Goal: Find specific page/section: Find specific page/section

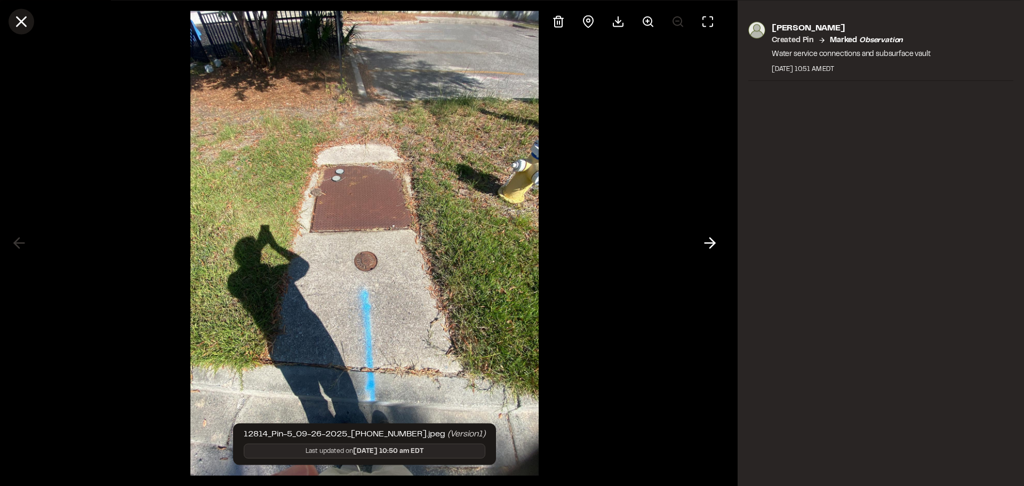
click at [19, 27] on icon at bounding box center [21, 21] width 18 height 18
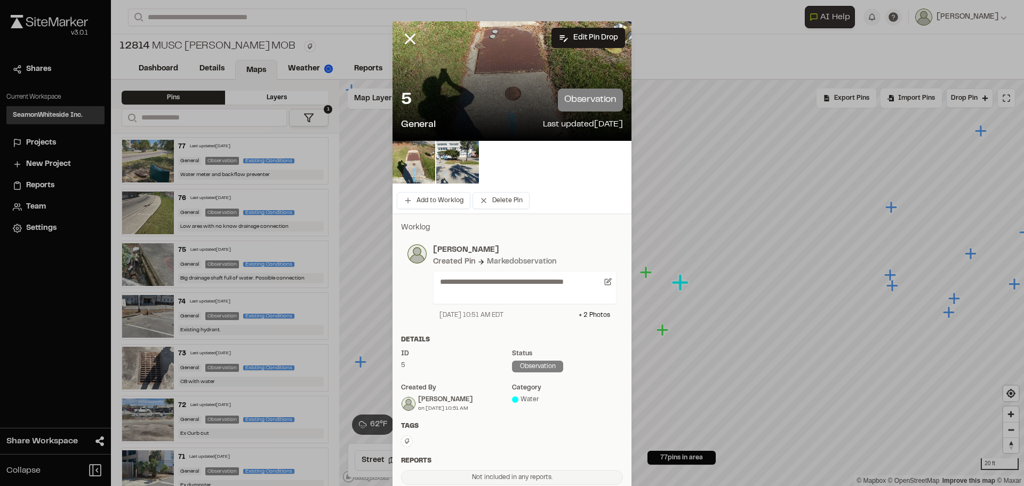
click at [400, 23] on div at bounding box center [418, 46] width 51 height 51
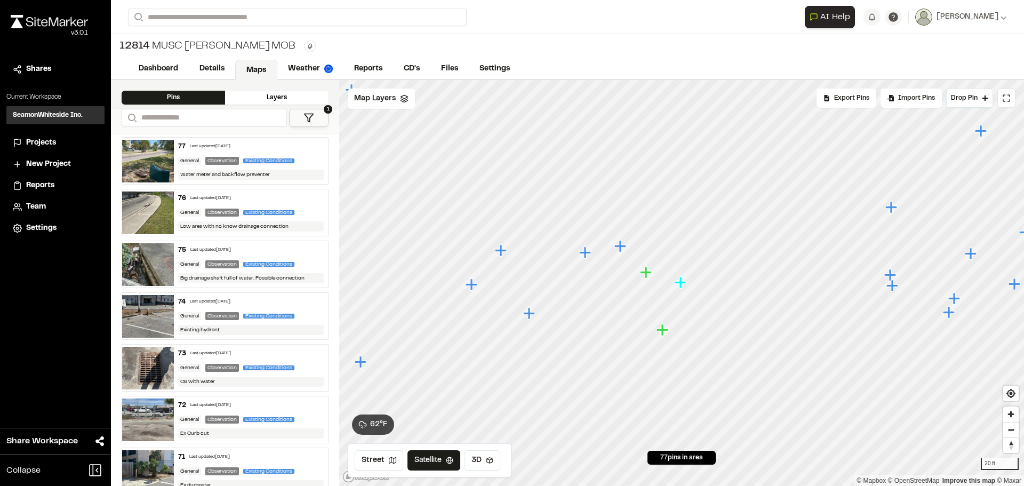
click at [412, 37] on div "12814 MUSC [PERSON_NAME] MOB" at bounding box center [567, 46] width 913 height 25
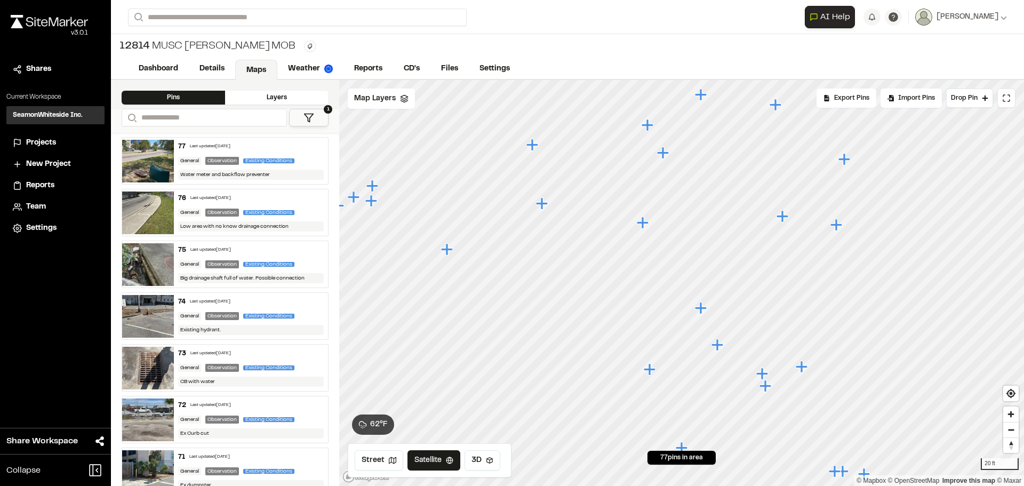
click at [643, 225] on icon "Map marker" at bounding box center [643, 223] width 12 height 12
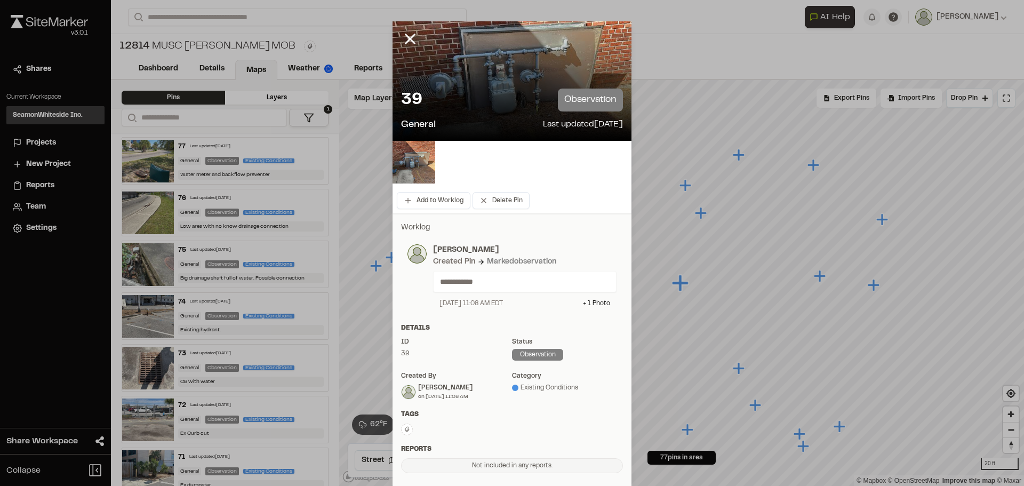
click at [411, 49] on div at bounding box center [418, 46] width 51 height 51
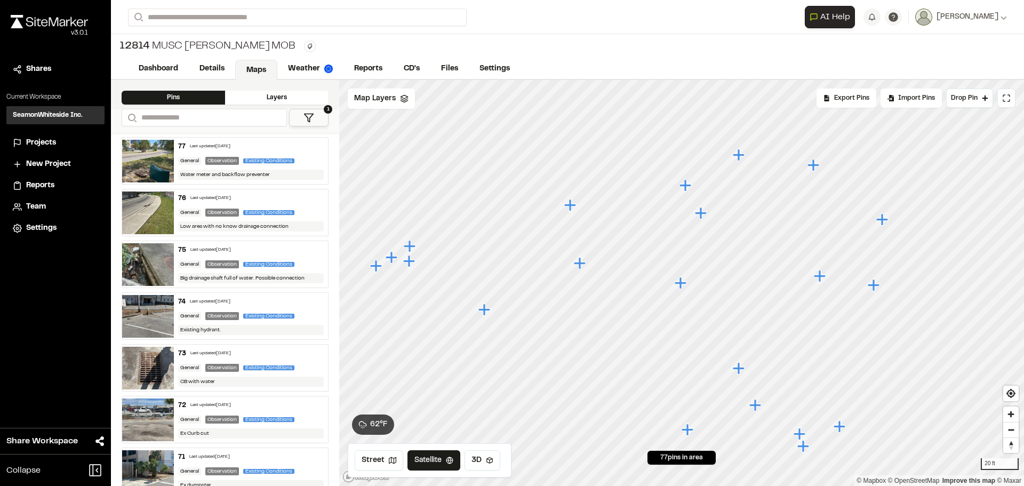
click at [737, 369] on icon "Map marker" at bounding box center [739, 368] width 12 height 12
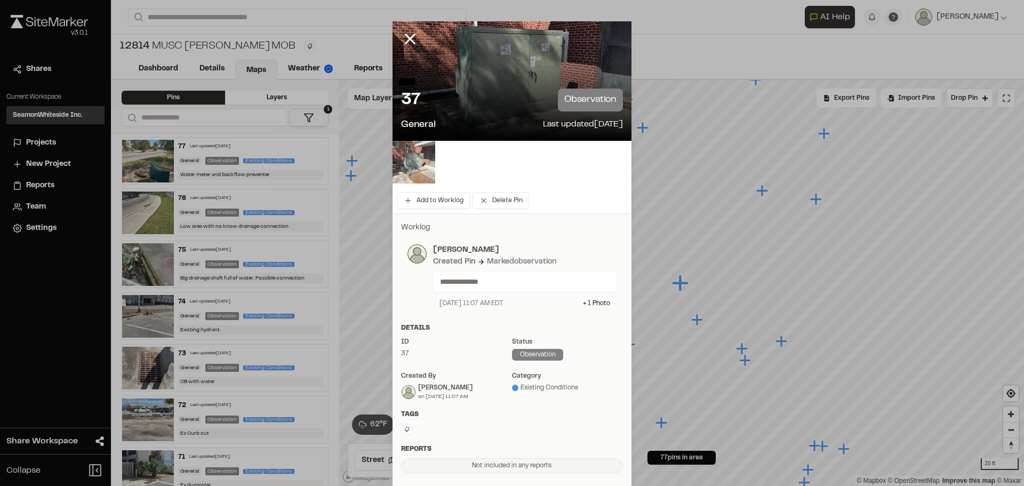
click at [424, 155] on img at bounding box center [414, 162] width 43 height 43
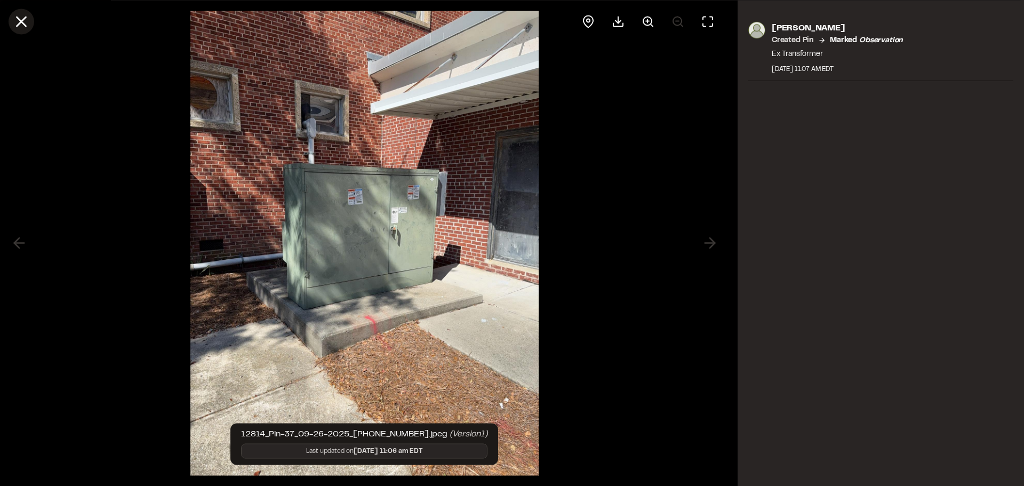
click at [20, 28] on icon at bounding box center [21, 21] width 18 height 18
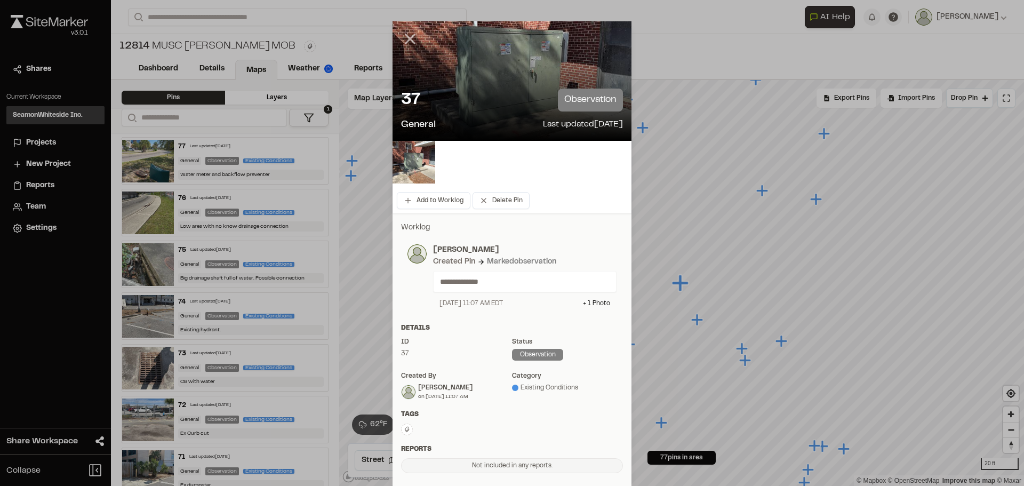
click at [409, 41] on line at bounding box center [410, 39] width 9 height 9
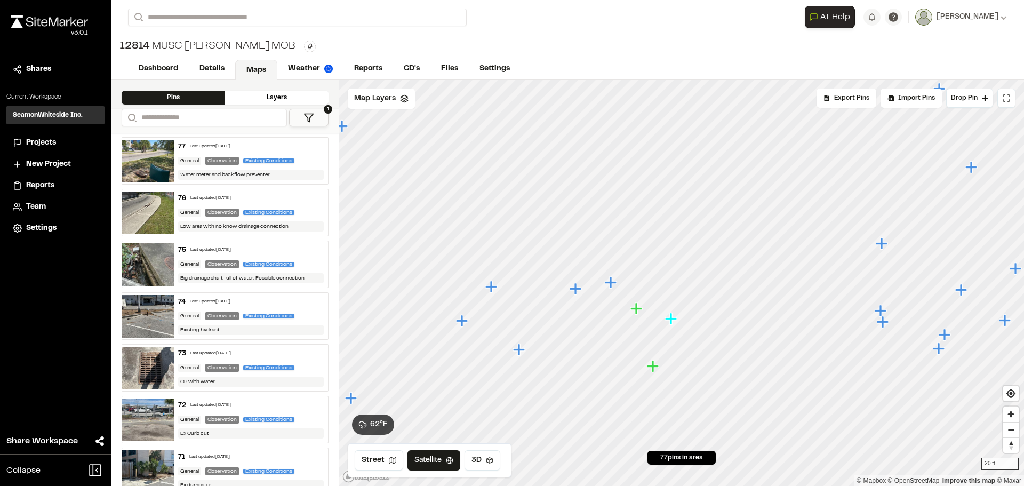
click at [577, 294] on icon "Map marker" at bounding box center [576, 289] width 12 height 12
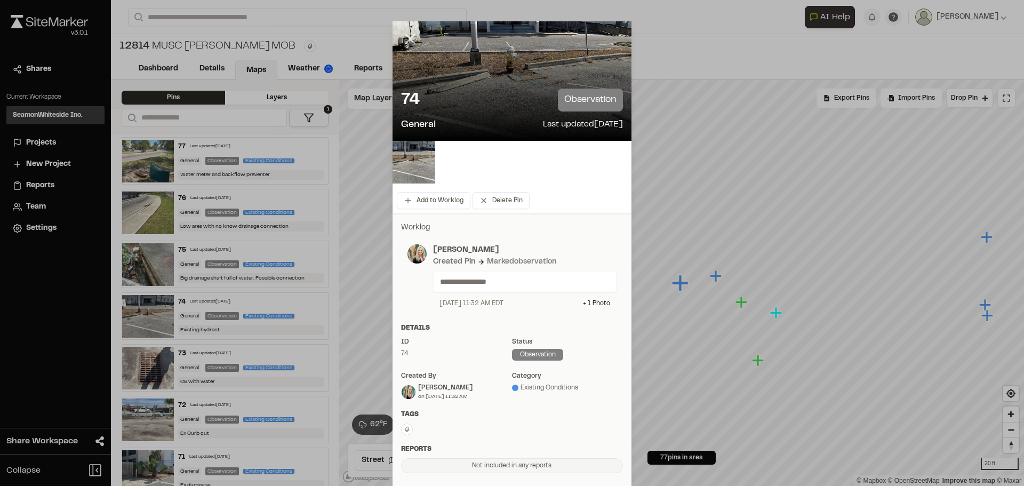
click at [404, 33] on icon at bounding box center [410, 39] width 18 height 18
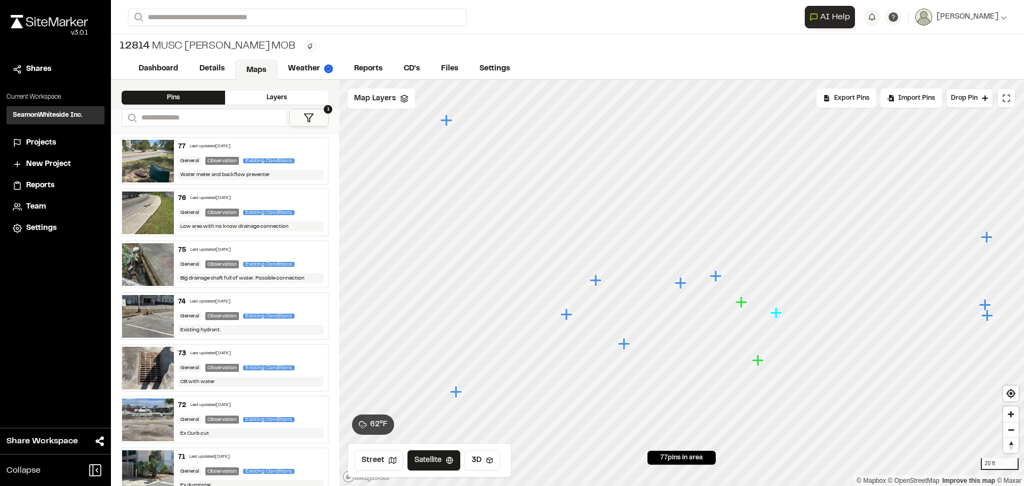
click at [717, 277] on icon "Map marker" at bounding box center [716, 276] width 12 height 12
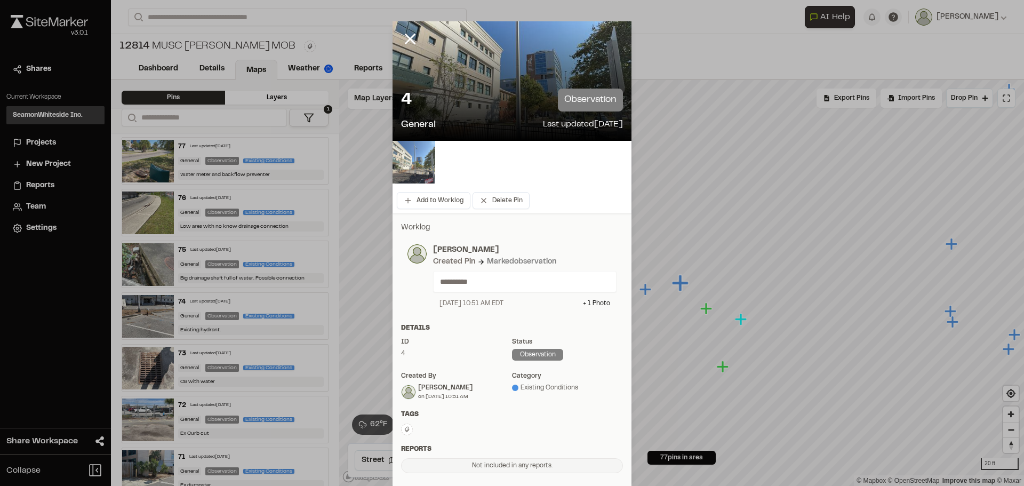
click at [421, 158] on img at bounding box center [414, 162] width 43 height 43
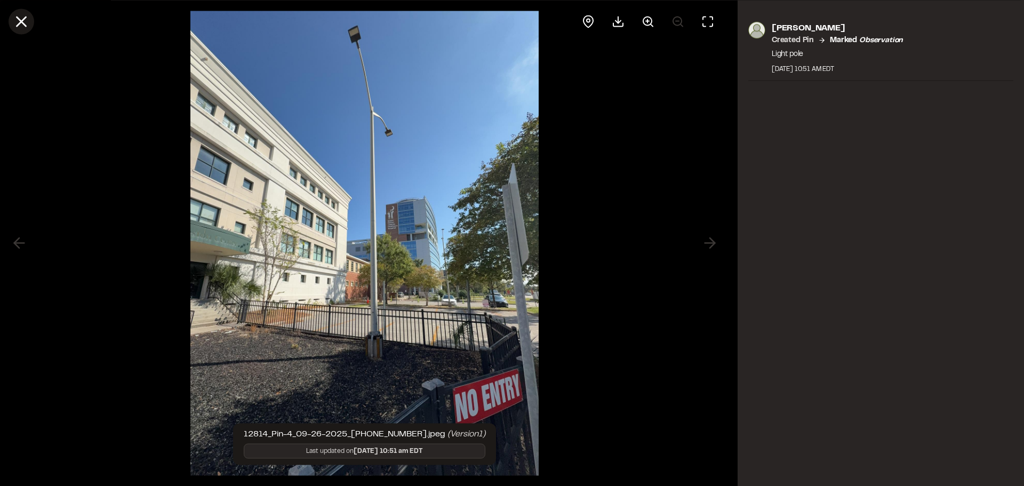
click at [27, 19] on icon at bounding box center [21, 21] width 18 height 18
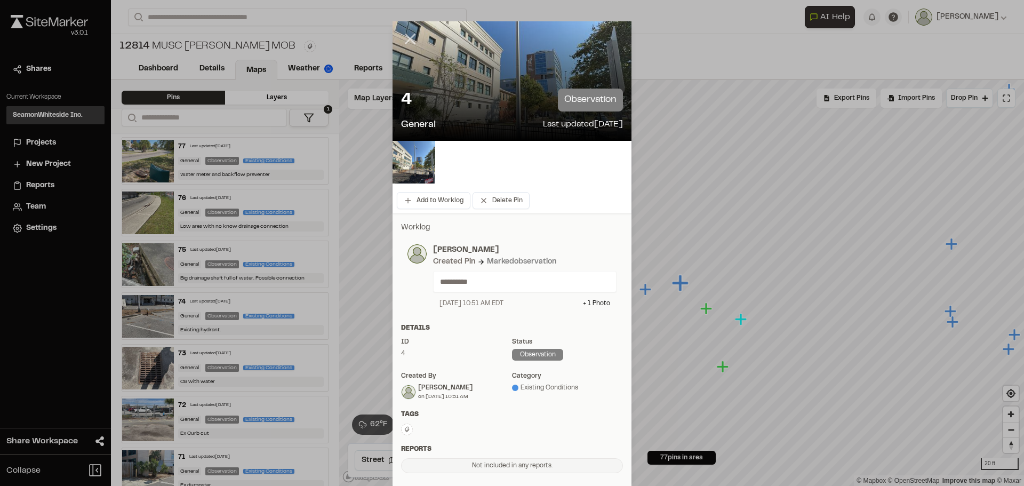
click at [409, 42] on line at bounding box center [410, 39] width 9 height 9
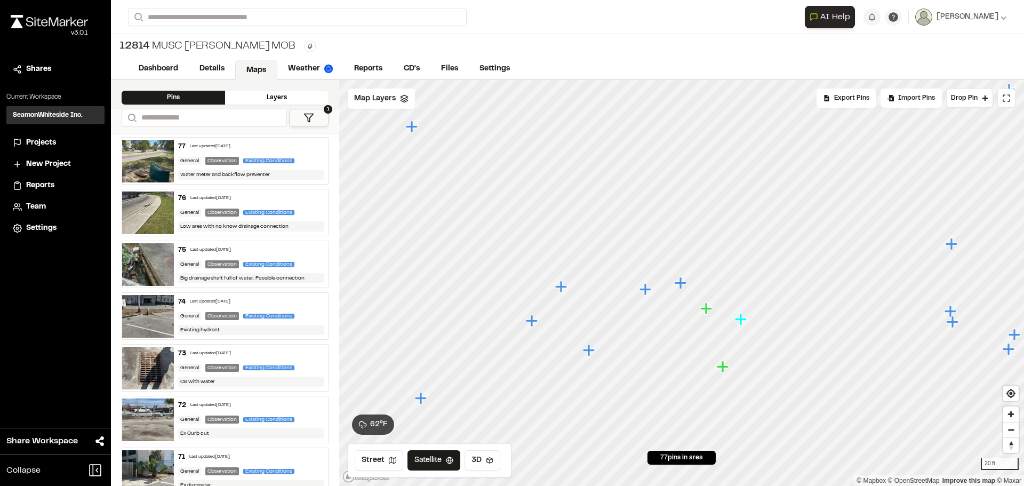
click at [708, 314] on icon "Map marker" at bounding box center [706, 308] width 12 height 12
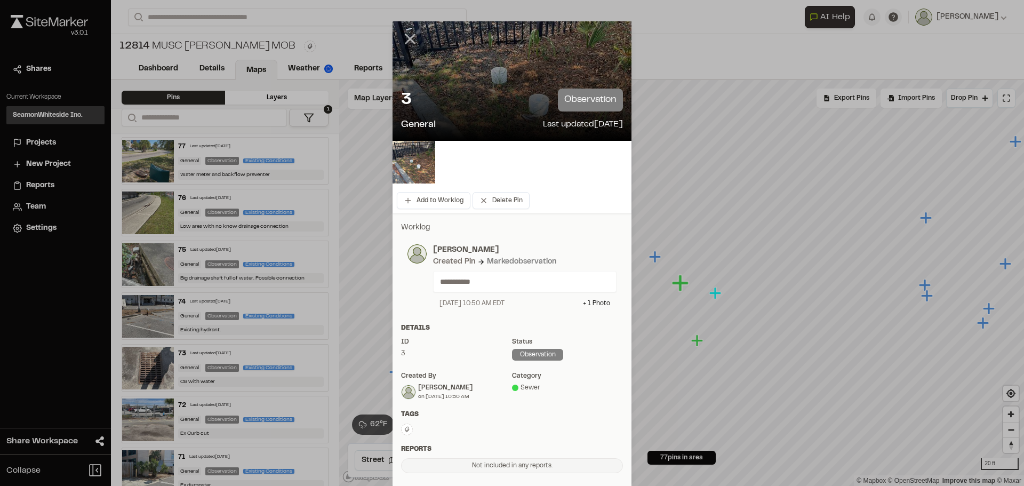
click at [402, 39] on icon at bounding box center [410, 39] width 18 height 18
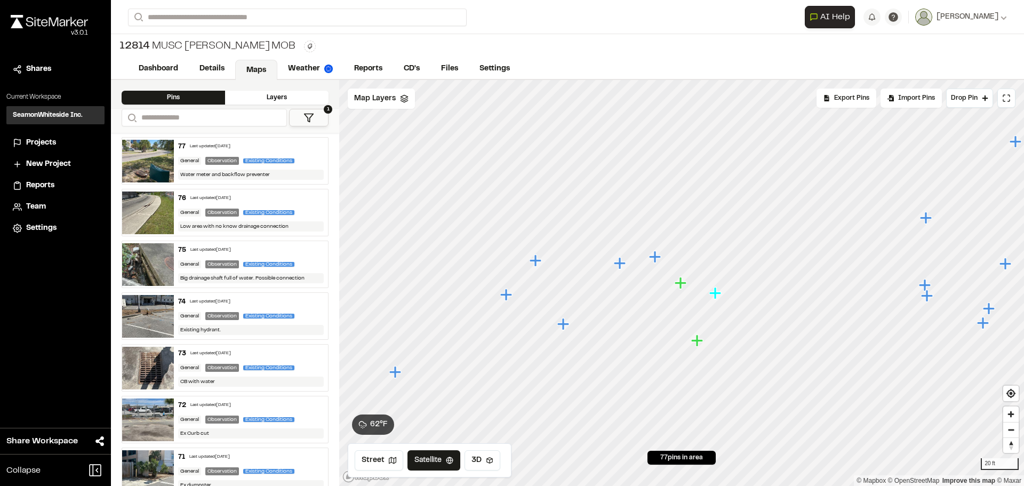
click at [536, 260] on icon "Map marker" at bounding box center [536, 260] width 12 height 12
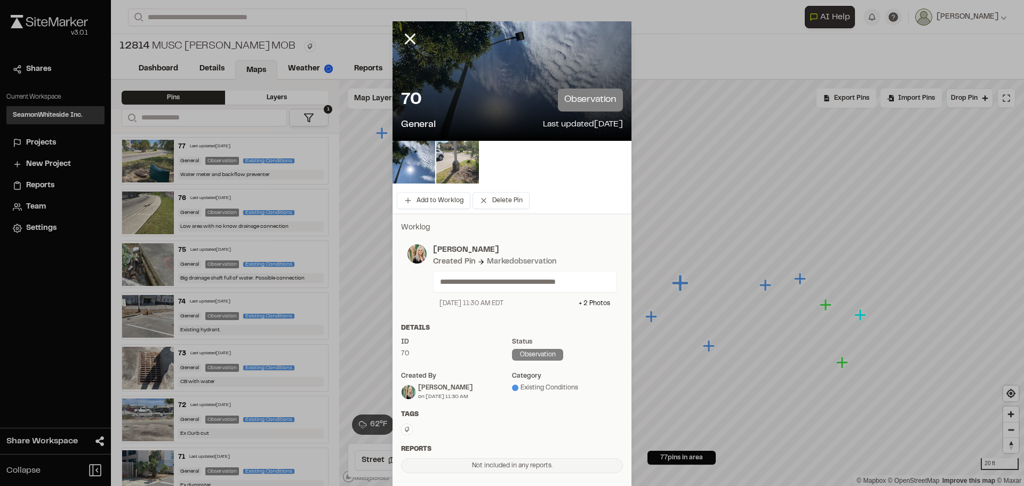
click at [449, 160] on img at bounding box center [457, 162] width 43 height 43
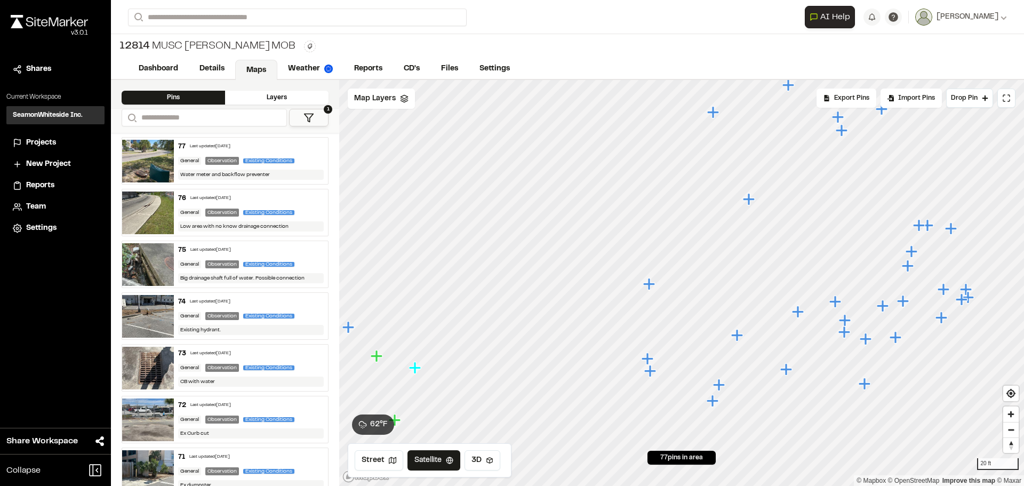
click at [798, 312] on icon "Map marker" at bounding box center [798, 312] width 12 height 12
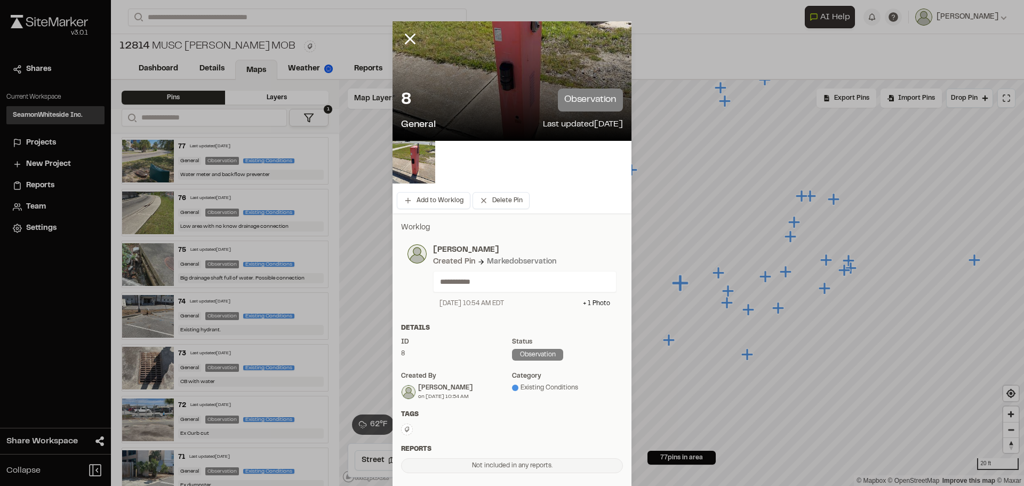
click at [402, 39] on icon at bounding box center [410, 39] width 18 height 18
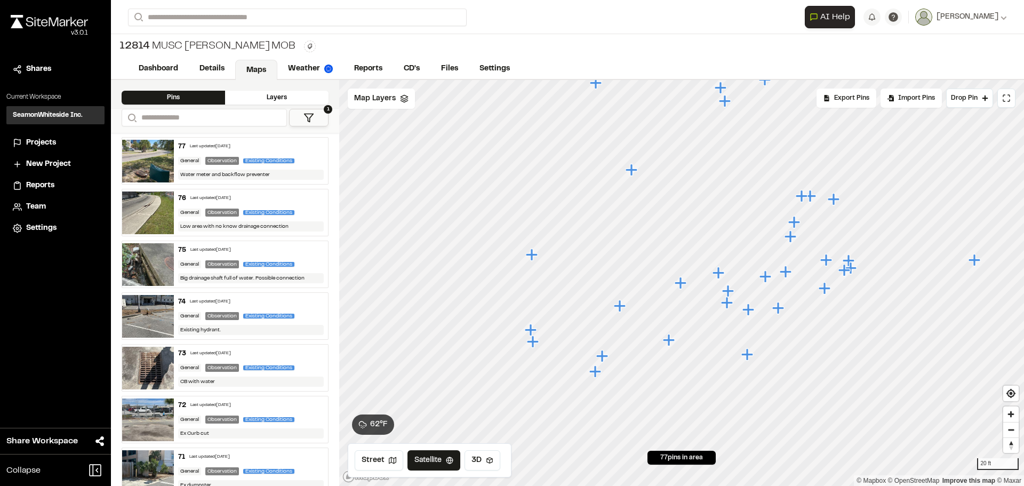
click at [722, 275] on icon "Map marker" at bounding box center [720, 273] width 14 height 14
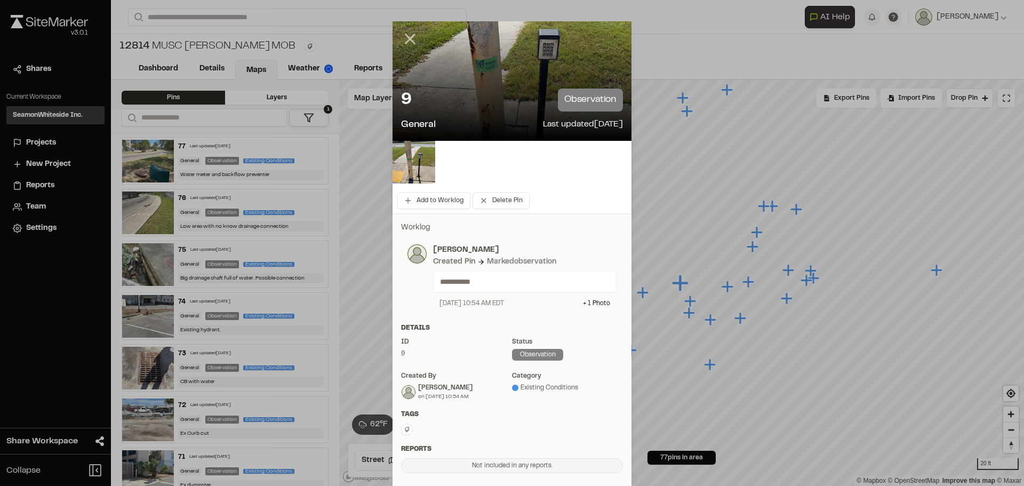
click at [406, 37] on line at bounding box center [410, 39] width 9 height 9
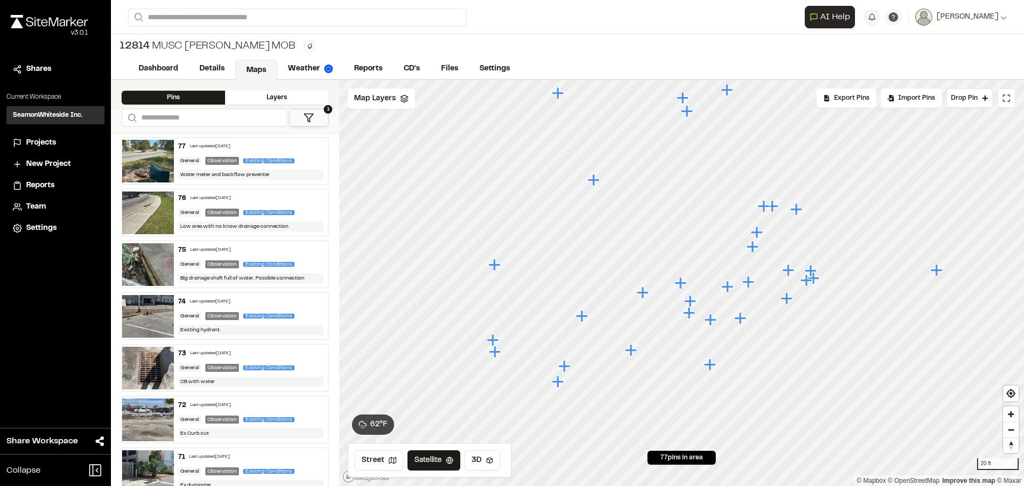
click at [586, 319] on icon "Map marker" at bounding box center [583, 316] width 14 height 14
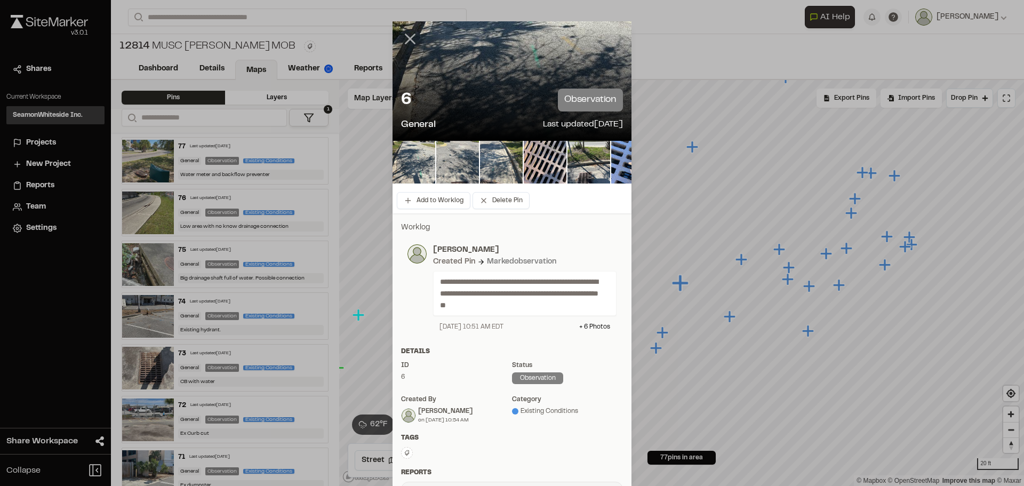
click at [406, 38] on line at bounding box center [410, 39] width 9 height 9
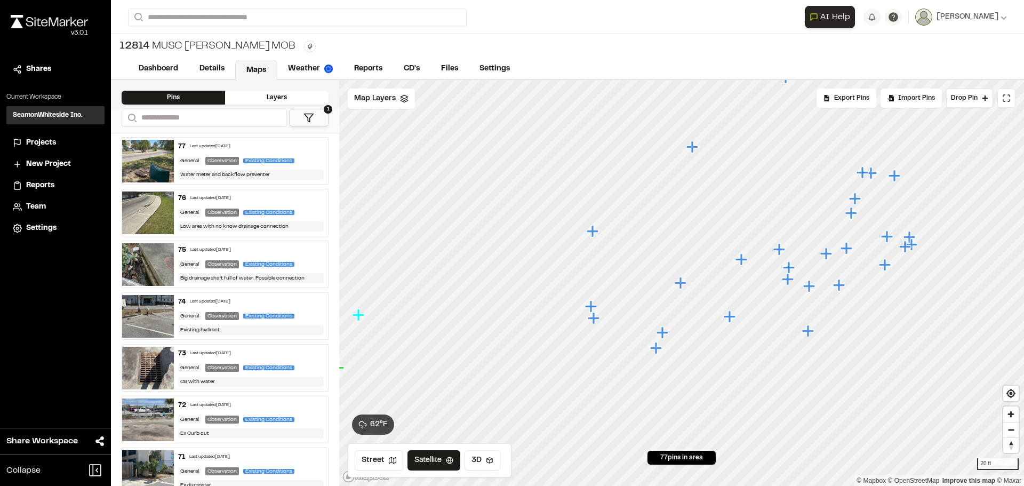
click at [790, 267] on icon "Map marker" at bounding box center [789, 267] width 12 height 12
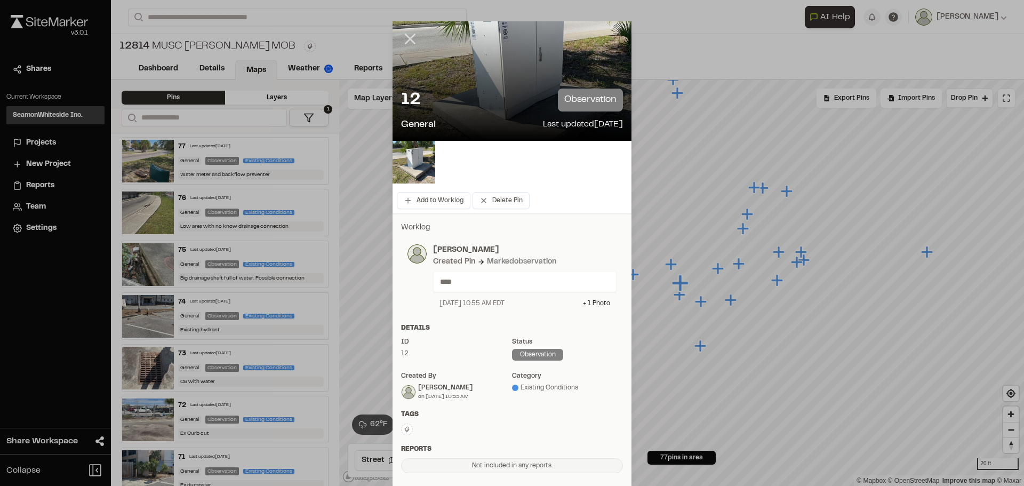
click at [409, 31] on icon at bounding box center [410, 39] width 18 height 18
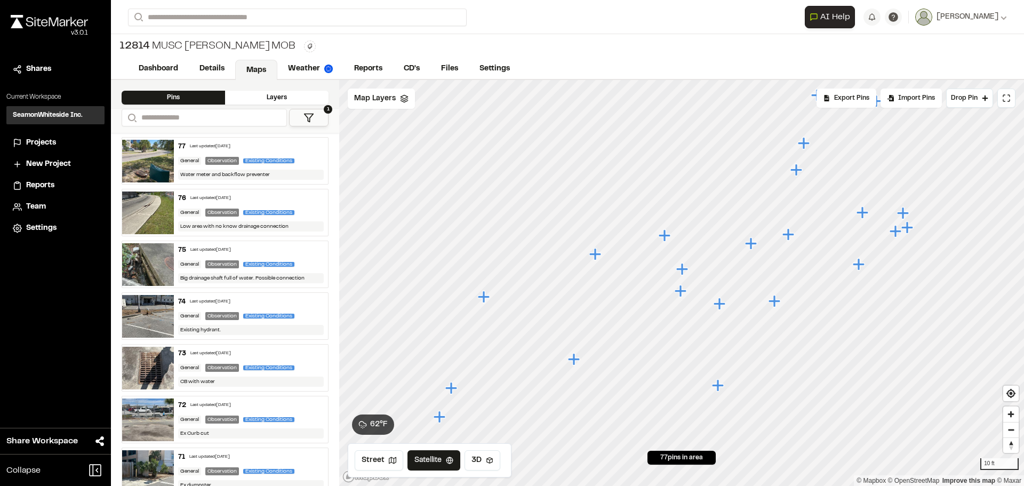
click at [680, 292] on icon "Map marker" at bounding box center [681, 291] width 12 height 12
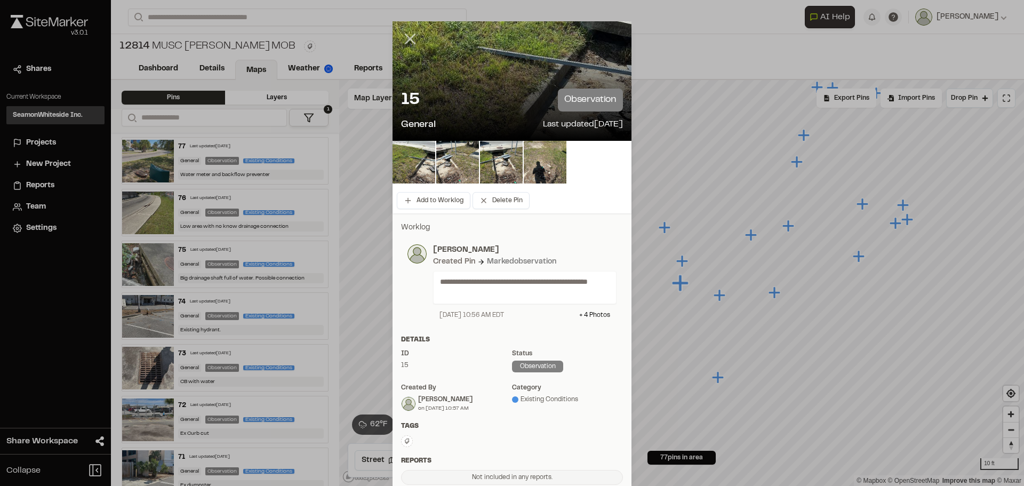
click at [401, 37] on icon at bounding box center [410, 39] width 18 height 18
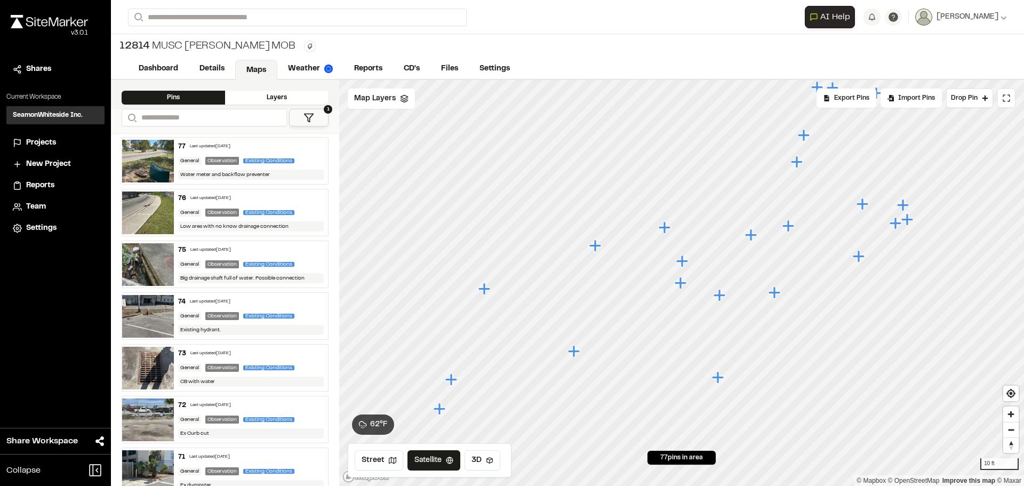
click at [596, 247] on icon "Map marker" at bounding box center [595, 246] width 12 height 12
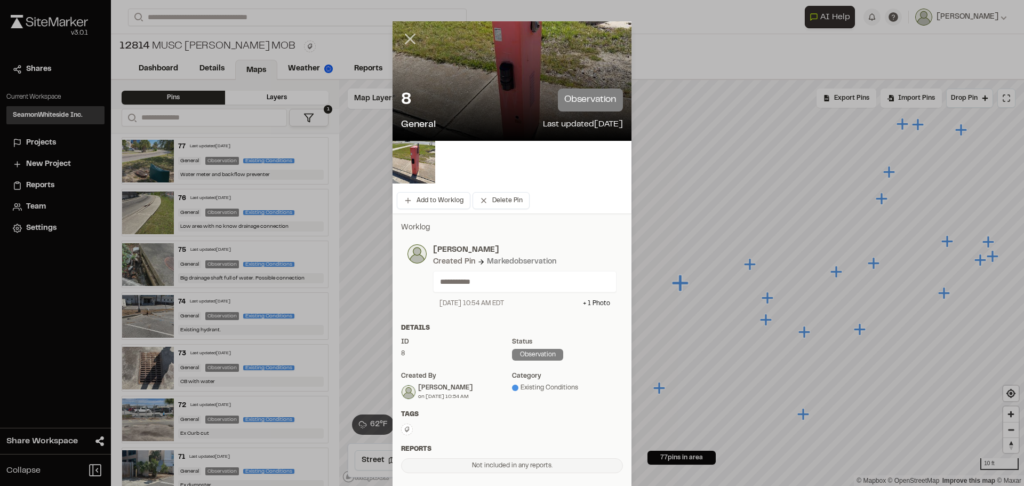
click at [408, 36] on icon at bounding box center [410, 39] width 18 height 18
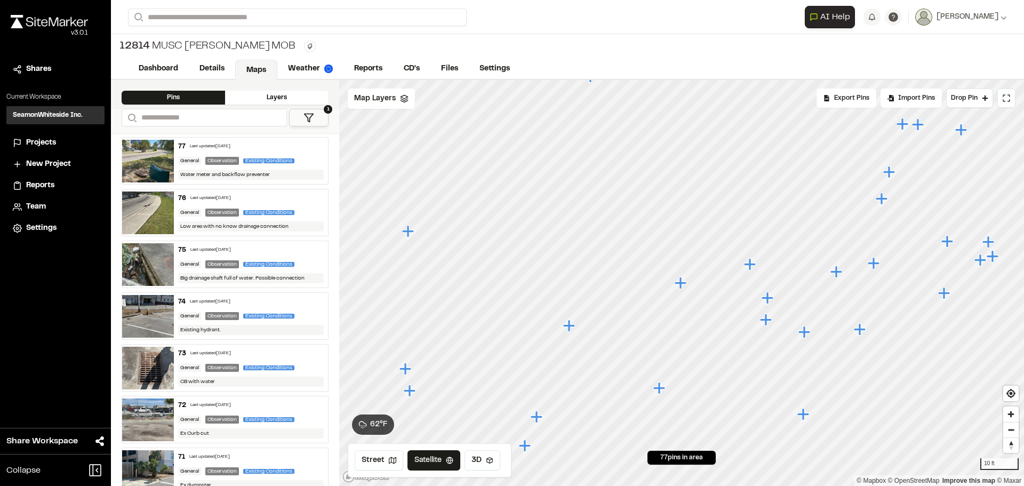
click at [803, 335] on icon "Map marker" at bounding box center [805, 332] width 12 height 12
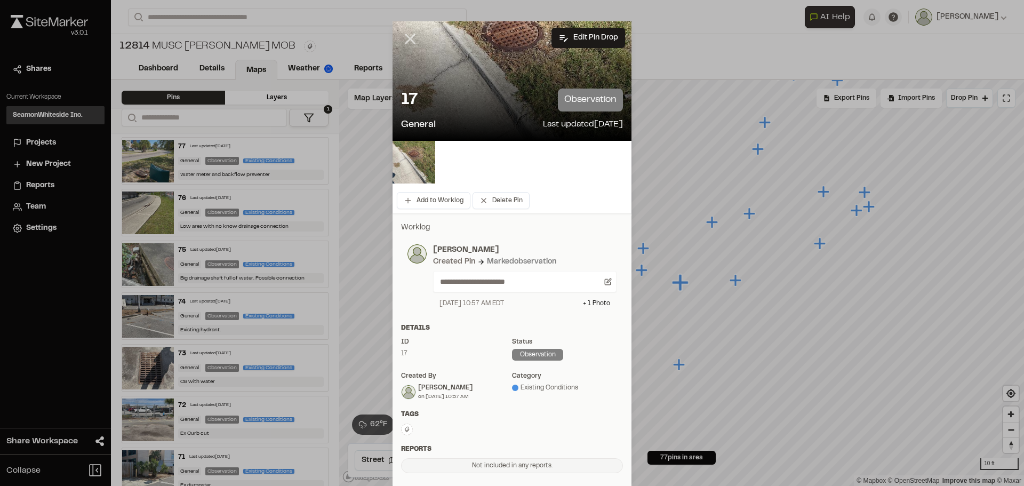
click at [405, 35] on icon at bounding box center [410, 39] width 18 height 18
